Goal: Task Accomplishment & Management: Use online tool/utility

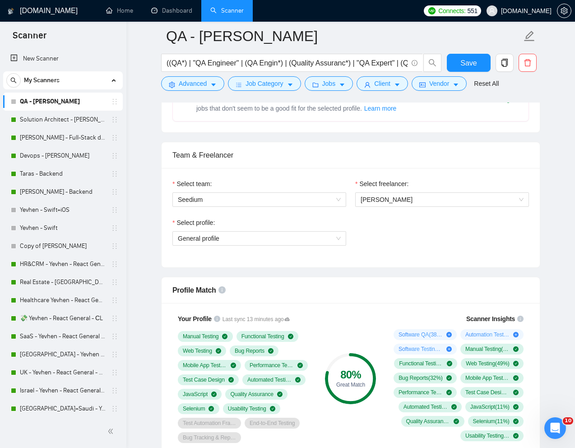
click at [449, 157] on div "Team & Freelancer" at bounding box center [350, 155] width 356 height 26
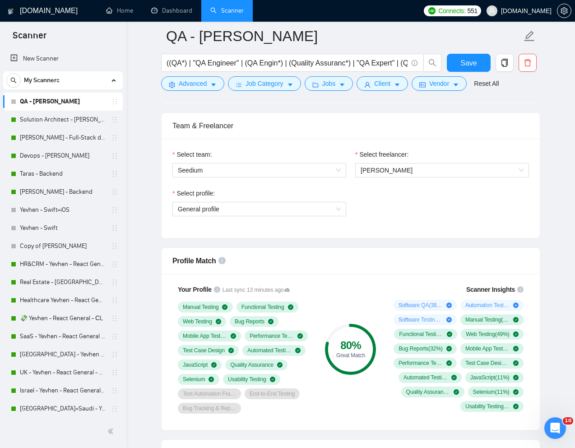
scroll to position [443, 0]
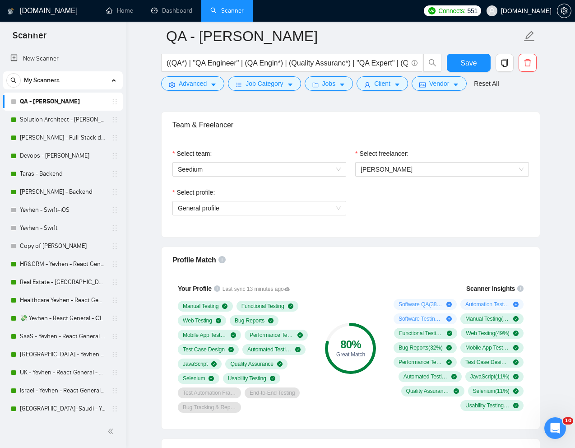
click at [327, 217] on div "Select profile: General profile" at bounding box center [259, 206] width 183 height 39
click at [319, 213] on span "General profile" at bounding box center [259, 208] width 163 height 14
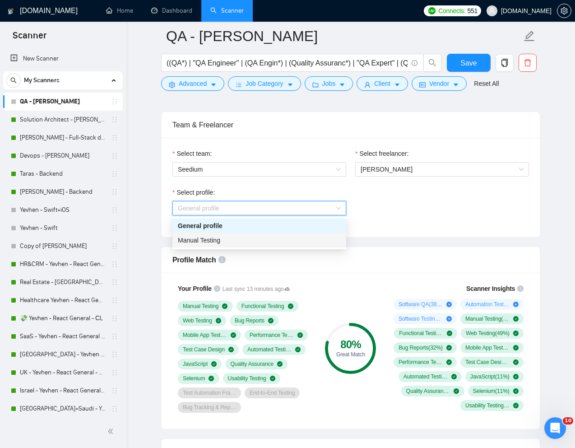
click at [226, 240] on div "Manual Testing" at bounding box center [259, 240] width 163 height 10
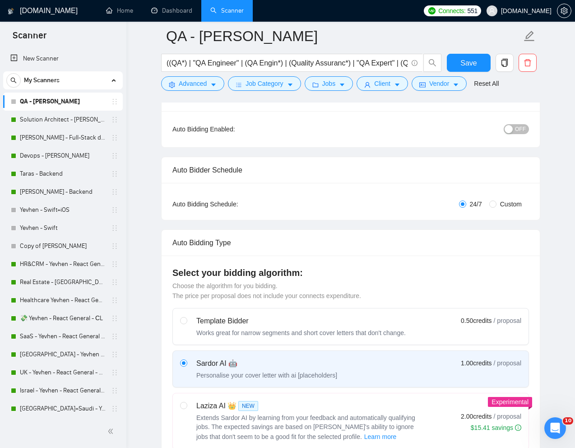
scroll to position [0, 0]
